Goal: Book appointment/travel/reservation

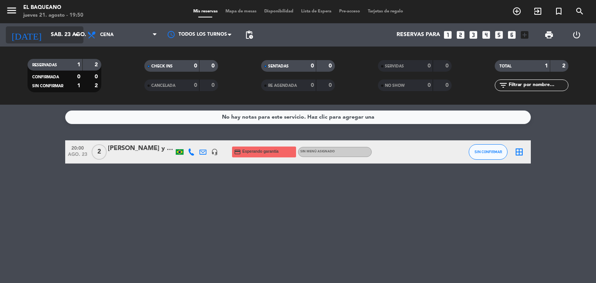
click at [61, 39] on input "sáb. 23 ago." at bounding box center [84, 35] width 74 height 14
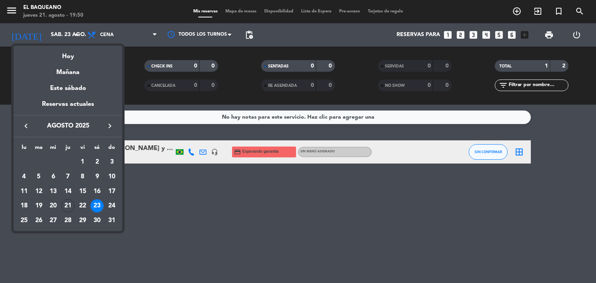
click at [85, 204] on div "22" at bounding box center [82, 206] width 13 height 13
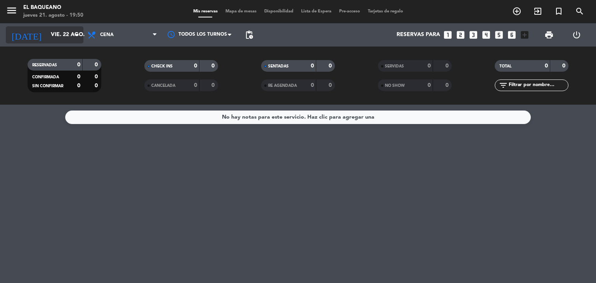
click at [60, 36] on input "vie. 22 ago." at bounding box center [84, 35] width 74 height 14
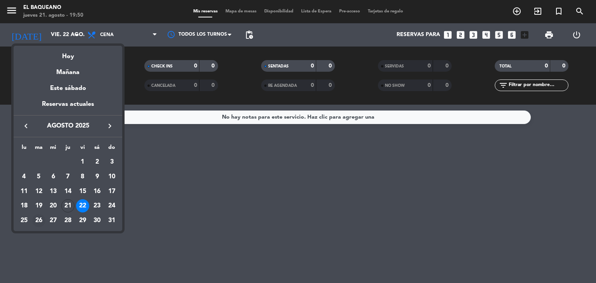
click at [40, 221] on div "26" at bounding box center [38, 220] width 13 height 13
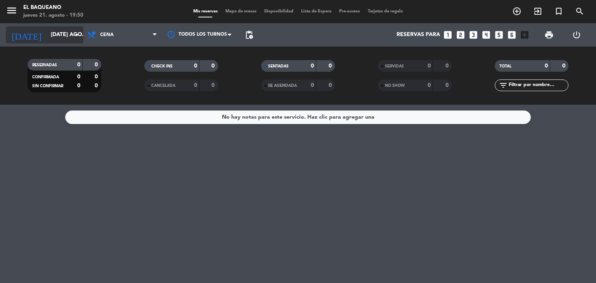
click at [57, 35] on input "[DATE] ago." at bounding box center [84, 35] width 74 height 14
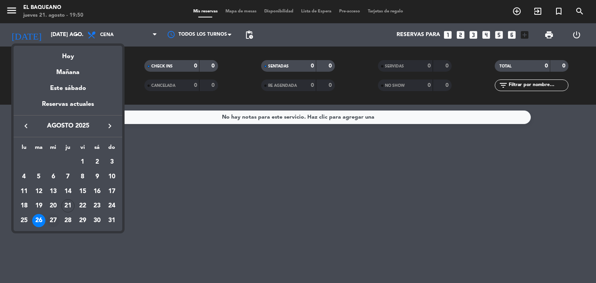
click at [50, 221] on div "27" at bounding box center [53, 220] width 13 height 13
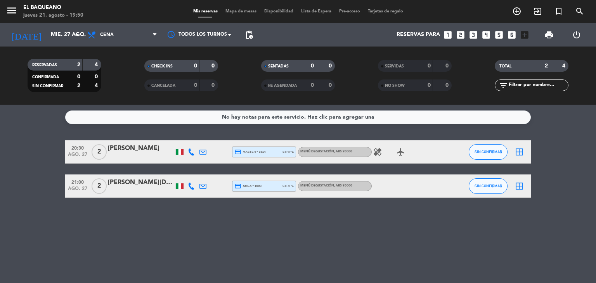
click at [181, 153] on div at bounding box center [180, 151] width 8 height 5
click at [178, 184] on div at bounding box center [180, 186] width 8 height 5
click at [379, 154] on icon "healing" at bounding box center [377, 152] width 9 height 9
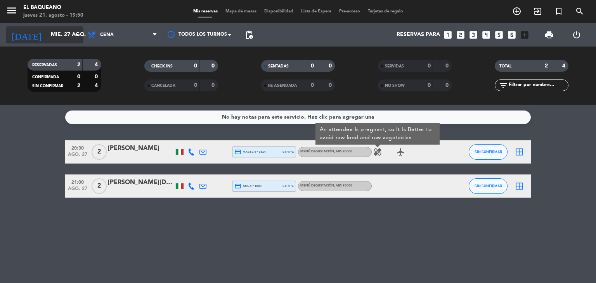
click at [76, 33] on icon "arrow_drop_down" at bounding box center [76, 34] width 9 height 9
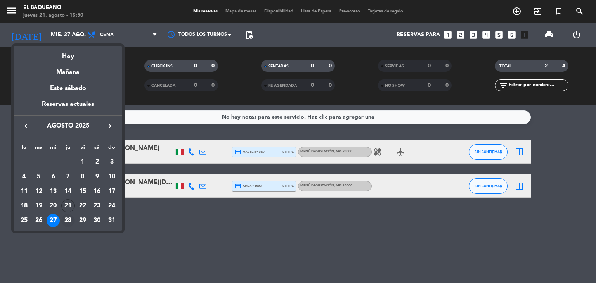
click at [69, 224] on div "28" at bounding box center [67, 220] width 13 height 13
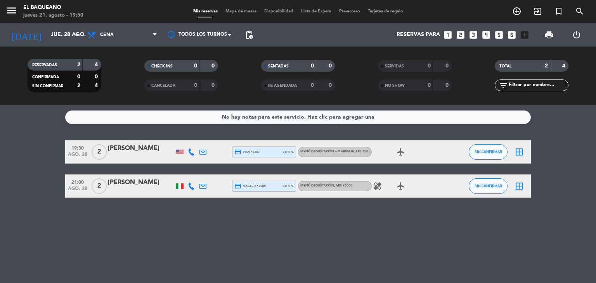
click at [179, 185] on div at bounding box center [180, 186] width 8 height 5
click at [179, 151] on div at bounding box center [180, 152] width 8 height 4
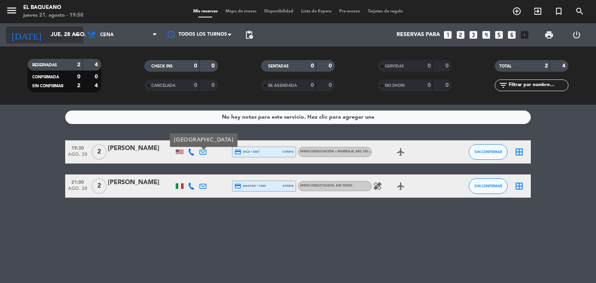
click at [60, 30] on input "jue. 28 ago." at bounding box center [84, 35] width 74 height 14
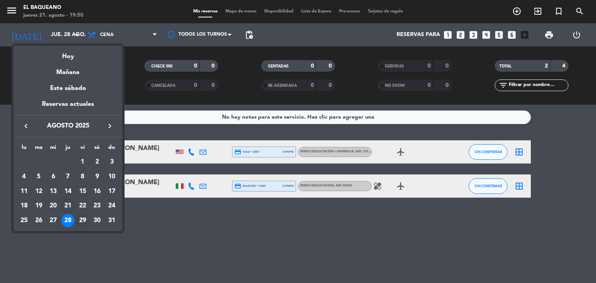
click at [84, 219] on div "29" at bounding box center [82, 220] width 13 height 13
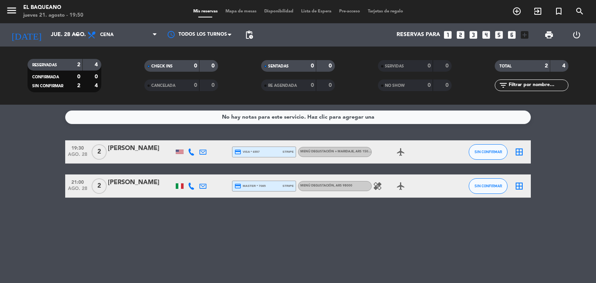
type input "vie. 29 ago."
